Goal: Task Accomplishment & Management: Manage account settings

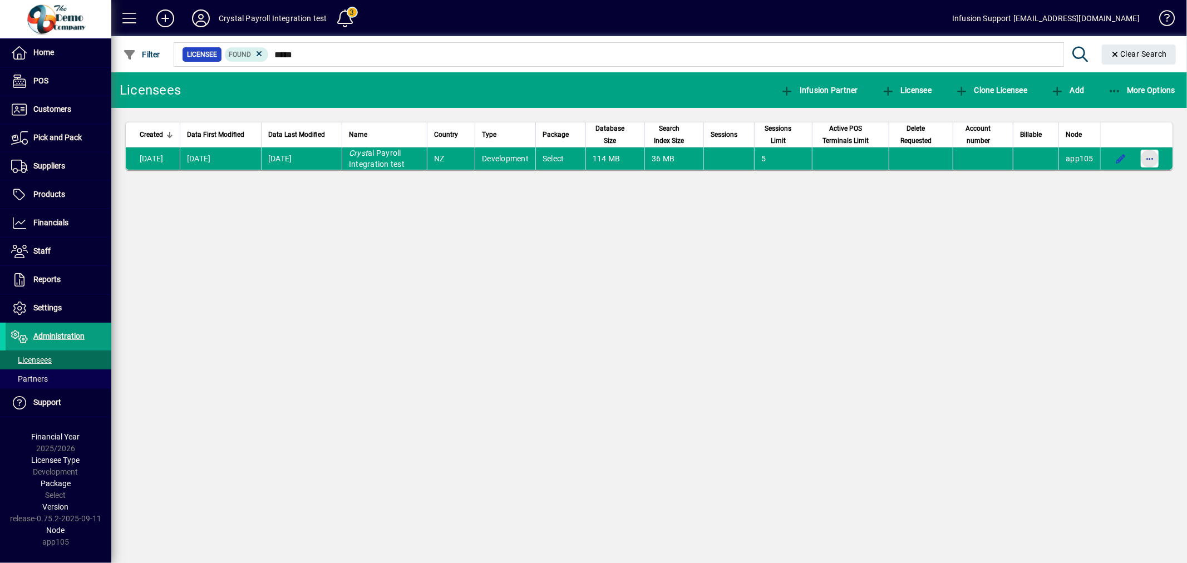
drag, startPoint x: 1163, startPoint y: 156, endPoint x: 1154, endPoint y: 160, distance: 9.7
click at [1160, 158] on span "button" at bounding box center [1149, 158] width 27 height 27
click at [1092, 181] on span "Request licensee be deleted" at bounding box center [1093, 182] width 116 height 13
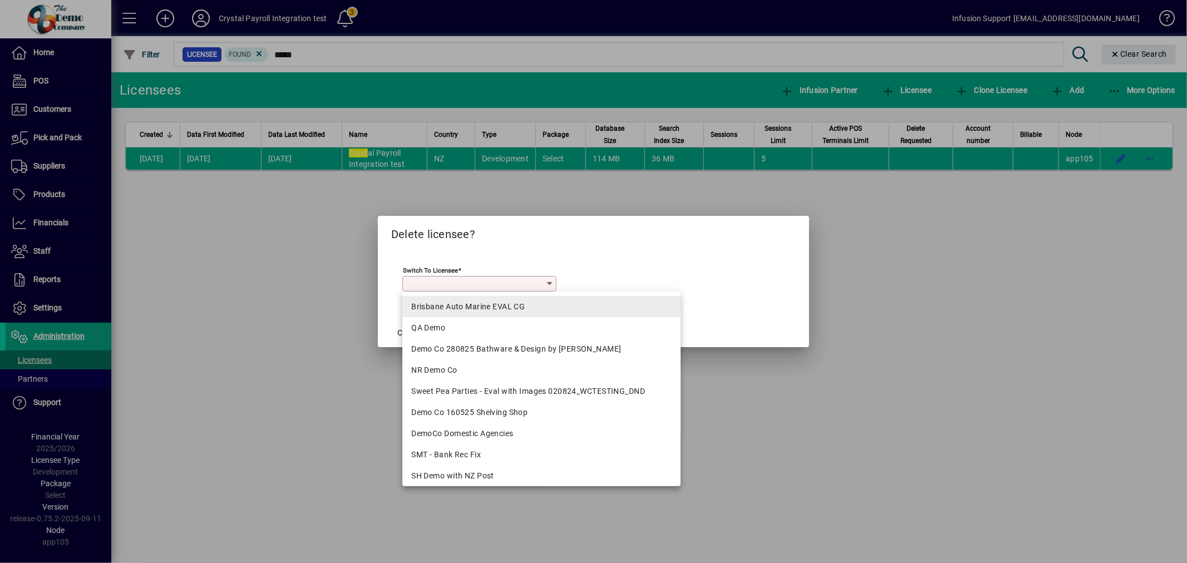
click at [518, 308] on div "Brisbane Auto Marine EVAL CG" at bounding box center [541, 307] width 260 height 12
type input "**********"
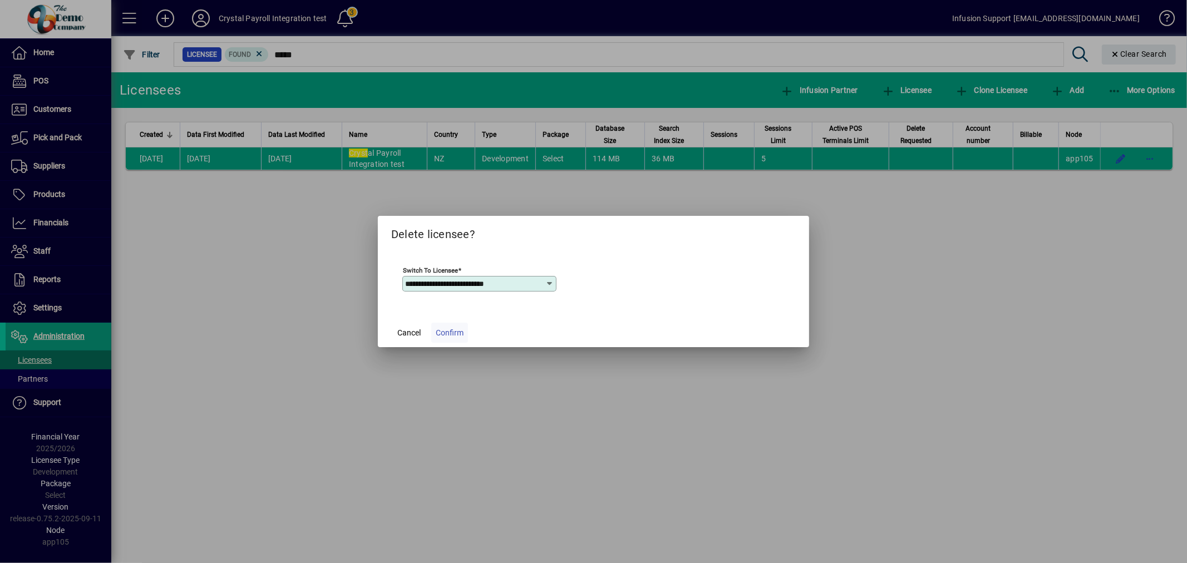
click at [462, 327] on button "Confirm" at bounding box center [449, 333] width 37 height 20
